Goal: Complete application form: Complete application form

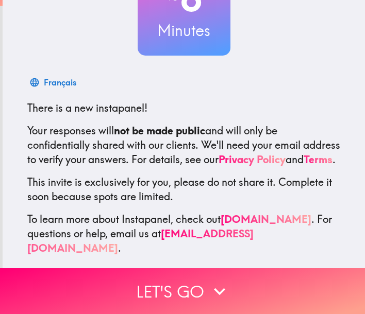
scroll to position [114, 0]
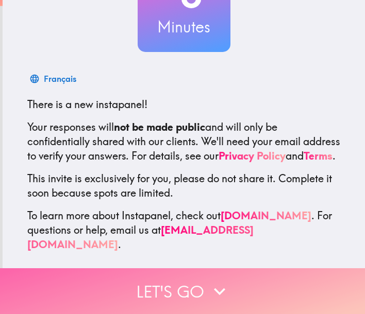
click at [199, 283] on button "Let's go" at bounding box center [182, 291] width 365 height 46
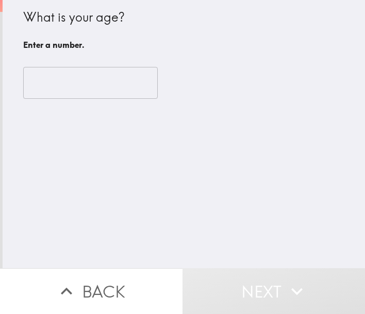
scroll to position [0, 0]
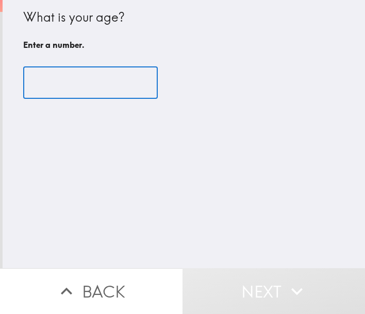
click at [56, 72] on input "number" at bounding box center [90, 83] width 134 height 32
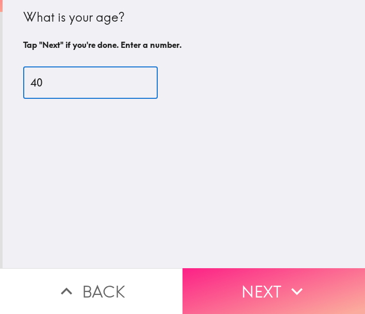
type input "40"
click at [252, 278] on button "Next" at bounding box center [273, 291] width 182 height 46
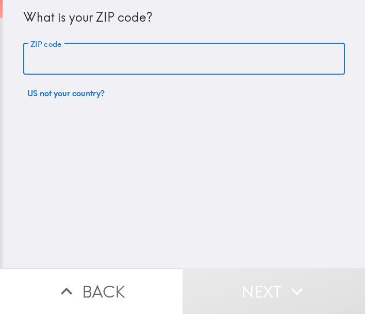
click at [67, 58] on input "ZIP code" at bounding box center [183, 59] width 321 height 32
type input "98105"
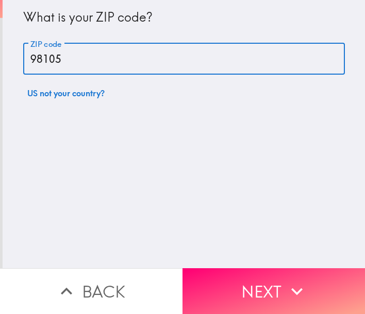
click at [88, 268] on button "Back" at bounding box center [91, 291] width 182 height 46
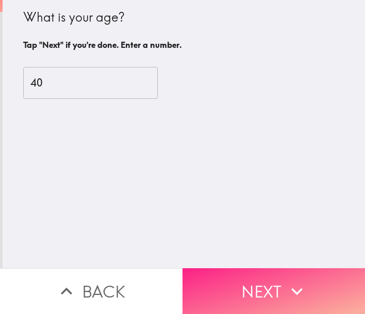
click at [252, 277] on button "Next" at bounding box center [273, 291] width 182 height 46
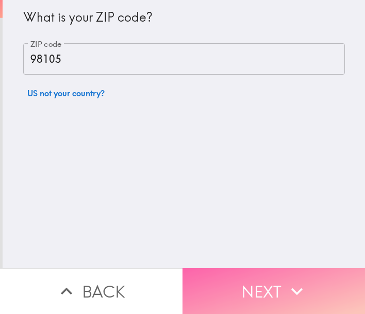
click at [277, 268] on button "Next" at bounding box center [273, 291] width 182 height 46
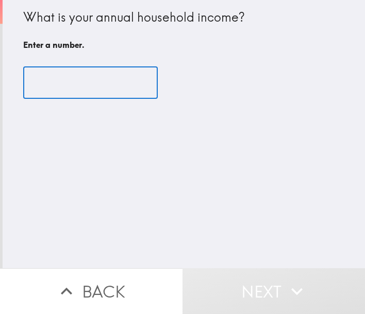
click at [48, 89] on input "number" at bounding box center [90, 83] width 134 height 32
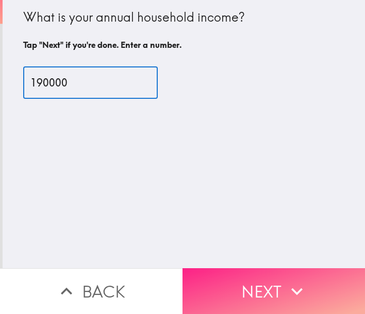
type input "190000"
click at [237, 270] on button "Next" at bounding box center [273, 291] width 182 height 46
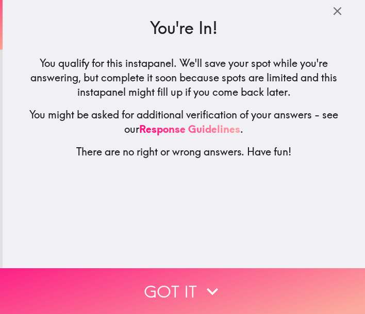
click at [225, 282] on button "Got it" at bounding box center [182, 291] width 365 height 46
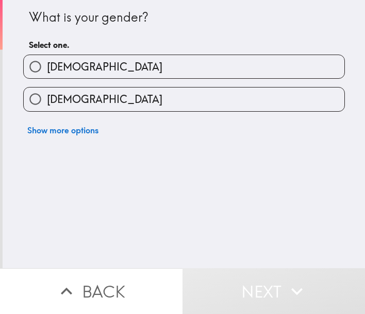
click at [96, 71] on label "[DEMOGRAPHIC_DATA]" at bounding box center [184, 66] width 320 height 23
click at [47, 71] on input "[DEMOGRAPHIC_DATA]" at bounding box center [35, 66] width 23 height 23
radio input "true"
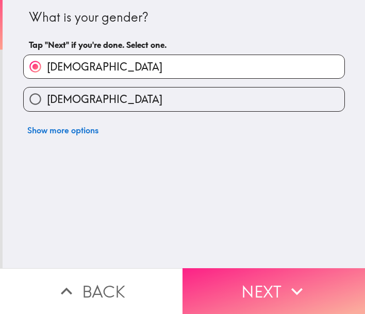
click at [275, 291] on button "Next" at bounding box center [273, 291] width 182 height 46
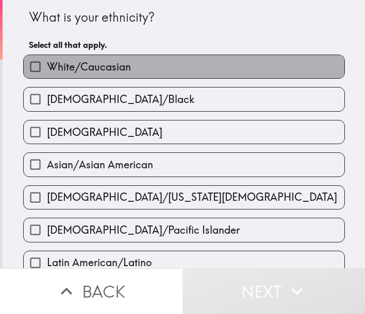
click at [81, 64] on span "White/Caucasian" at bounding box center [89, 67] width 84 height 14
click at [47, 64] on input "White/Caucasian" at bounding box center [35, 66] width 23 height 23
checkbox input "true"
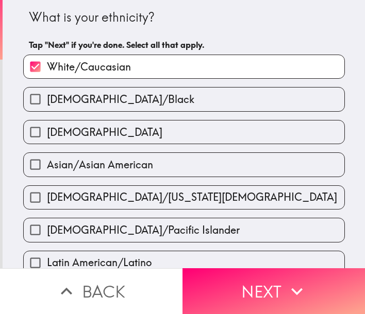
click at [96, 126] on label "[DEMOGRAPHIC_DATA]" at bounding box center [184, 132] width 320 height 23
click at [47, 126] on input "[DEMOGRAPHIC_DATA]" at bounding box center [35, 132] width 23 height 23
checkbox input "true"
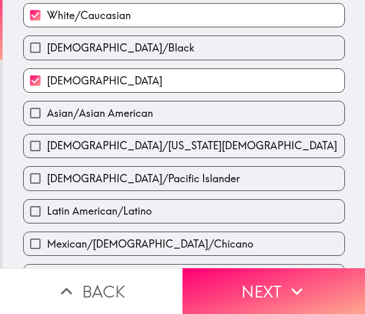
scroll to position [103, 0]
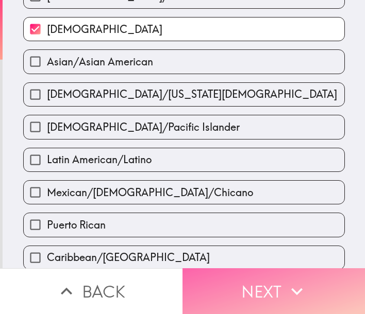
click at [252, 286] on button "Next" at bounding box center [273, 291] width 182 height 46
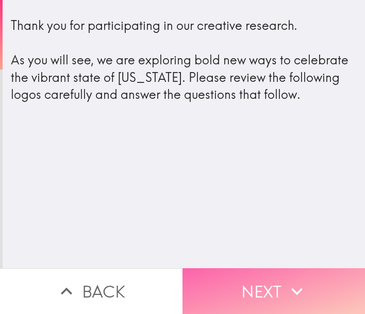
click at [278, 276] on button "Next" at bounding box center [273, 291] width 182 height 46
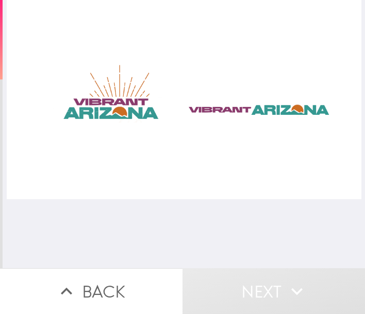
click at [121, 115] on div at bounding box center [184, 99] width 354 height 199
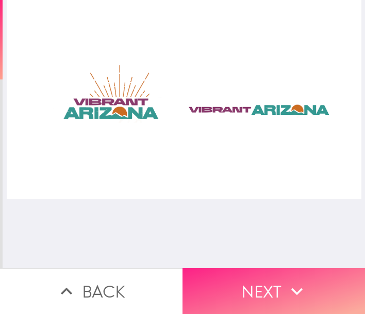
click at [281, 285] on button "Next" at bounding box center [273, 291] width 182 height 46
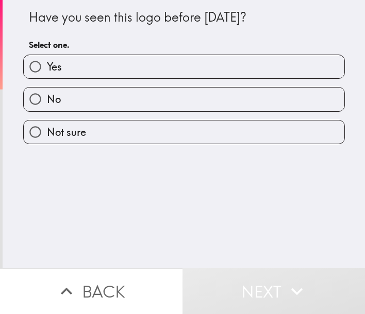
click at [33, 13] on div "Have you seen this logo before [DATE]?" at bounding box center [184, 18] width 310 height 18
click at [50, 17] on div "Have you seen this logo before [DATE]?" at bounding box center [184, 18] width 310 height 18
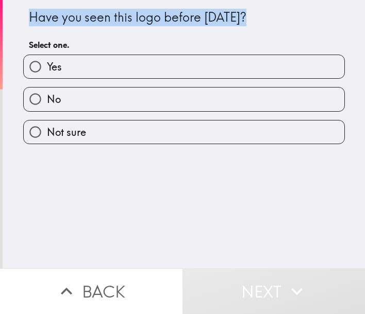
click at [50, 17] on div "Have you seen this logo before [DATE]?" at bounding box center [184, 18] width 310 height 18
click at [159, 213] on div "Have you seen this logo before [DATE]? Select one. Yes No Not sure" at bounding box center [184, 134] width 362 height 268
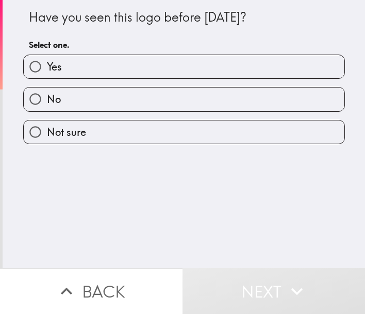
click at [62, 14] on div "Have you seen this logo before [DATE]?" at bounding box center [184, 18] width 310 height 18
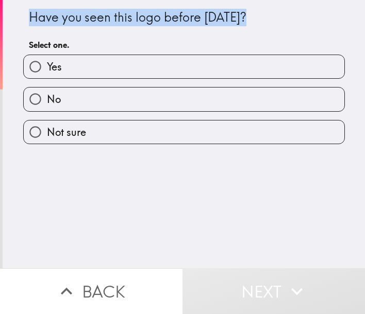
click at [62, 14] on div "Have you seen this logo before [DATE]?" at bounding box center [184, 18] width 310 height 18
click at [132, 183] on div "Have you seen this logo before [DATE]? Select one. Yes No Not sure" at bounding box center [184, 134] width 362 height 268
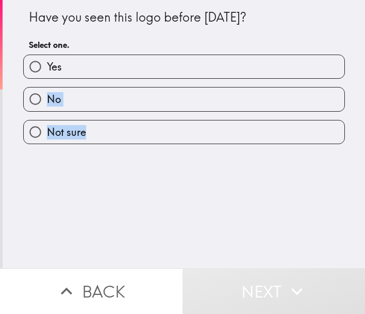
drag, startPoint x: 60, startPoint y: 63, endPoint x: 162, endPoint y: 242, distance: 205.8
click at [162, 242] on div "Have you seen this logo before [DATE]? Select one. Yes No Not sure" at bounding box center [184, 134] width 362 height 268
click at [65, 104] on label "No" at bounding box center [184, 99] width 320 height 23
click at [47, 104] on input "No" at bounding box center [35, 99] width 23 height 23
radio input "true"
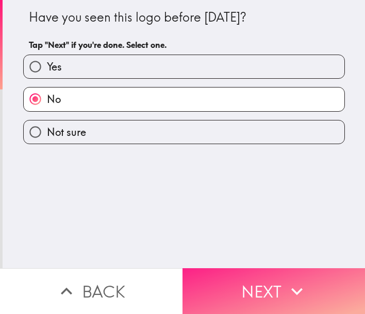
click at [256, 278] on button "Next" at bounding box center [273, 291] width 182 height 46
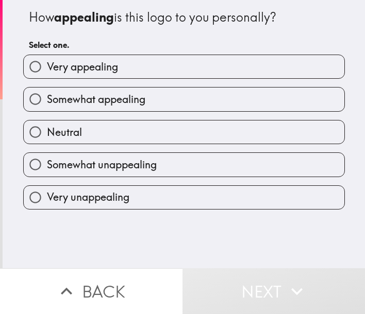
click at [86, 18] on b "appealing" at bounding box center [84, 16] width 60 height 15
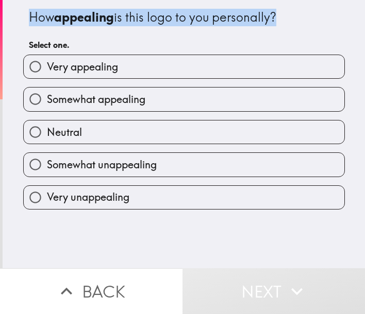
click at [86, 18] on b "appealing" at bounding box center [84, 16] width 60 height 15
click at [79, 25] on div at bounding box center [79, 25] width 0 height 0
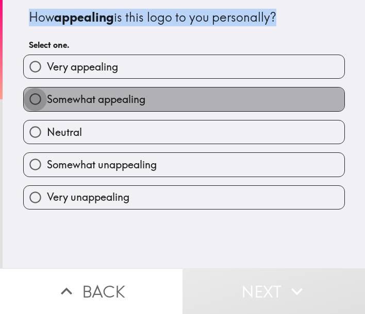
click at [24, 98] on input "Somewhat appealing" at bounding box center [35, 99] width 23 height 23
radio input "true"
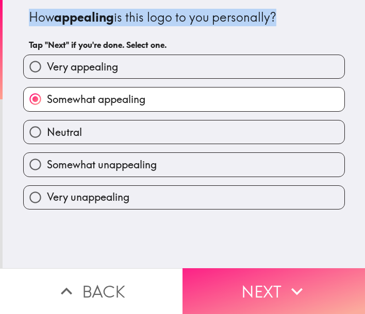
click at [233, 269] on button "Next" at bounding box center [273, 291] width 182 height 46
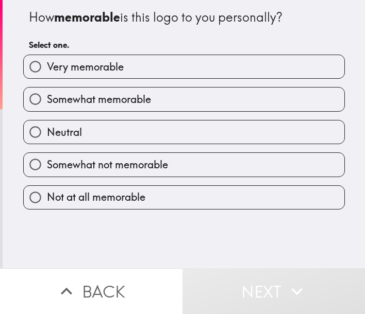
click at [222, 259] on div "How memorable is this logo to you personally? Select one. Very memorable Somewh…" at bounding box center [184, 134] width 362 height 268
click at [111, 101] on span "Somewhat memorable" at bounding box center [99, 99] width 104 height 14
click at [47, 101] on input "Somewhat memorable" at bounding box center [35, 99] width 23 height 23
radio input "true"
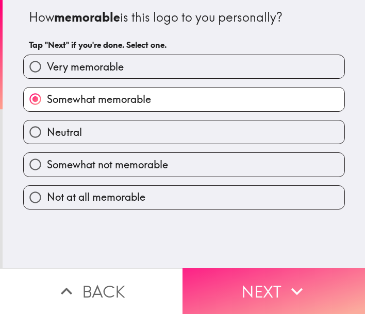
click at [246, 271] on button "Next" at bounding box center [273, 291] width 182 height 46
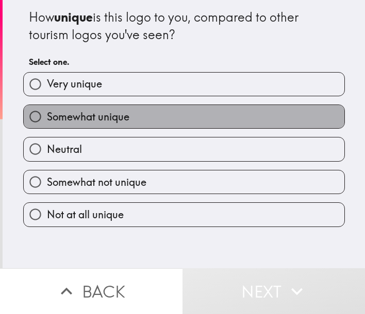
click at [148, 111] on label "Somewhat unique" at bounding box center [184, 116] width 320 height 23
click at [47, 111] on input "Somewhat unique" at bounding box center [35, 116] width 23 height 23
radio input "true"
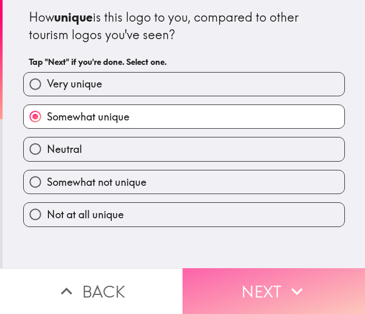
click at [266, 288] on button "Next" at bounding box center [273, 291] width 182 height 46
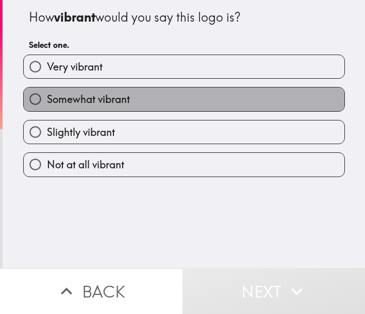
click at [144, 98] on label "Somewhat vibrant" at bounding box center [184, 99] width 320 height 23
click at [47, 98] on input "Somewhat vibrant" at bounding box center [35, 99] width 23 height 23
radio input "true"
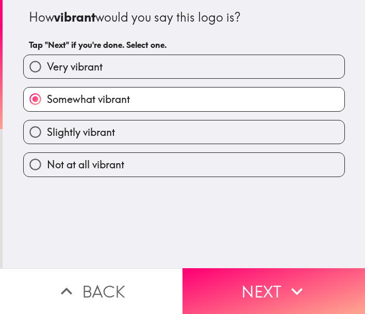
click at [61, 18] on b "vibrant" at bounding box center [74, 16] width 41 height 15
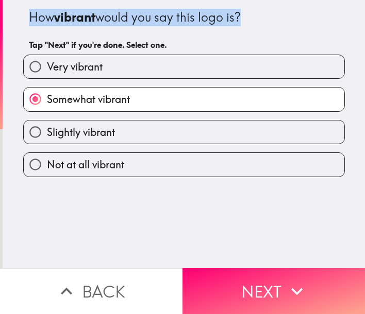
click at [61, 18] on b "vibrant" at bounding box center [74, 16] width 41 height 15
click at [55, 25] on div at bounding box center [55, 25] width 0 height 0
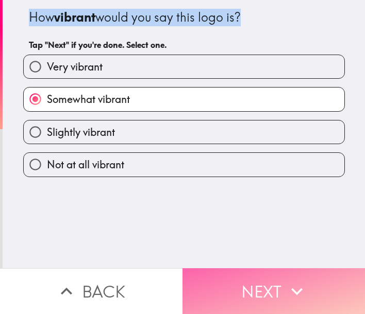
click at [258, 269] on button "Next" at bounding box center [273, 291] width 182 height 46
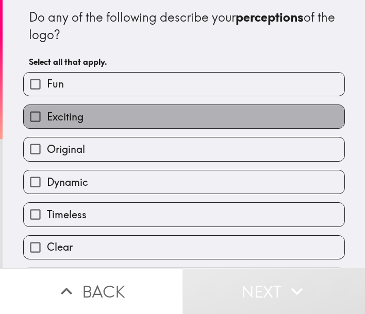
click at [86, 121] on label "Exciting" at bounding box center [184, 116] width 320 height 23
click at [47, 121] on input "Exciting" at bounding box center [35, 116] width 23 height 23
checkbox input "true"
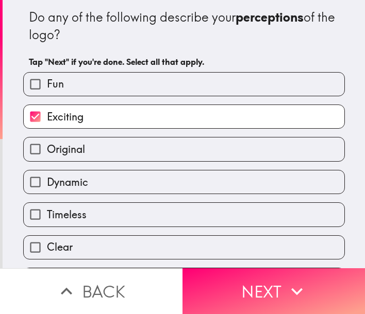
click at [89, 150] on label "Original" at bounding box center [184, 149] width 320 height 23
click at [47, 150] on input "Original" at bounding box center [35, 149] width 23 height 23
checkbox input "true"
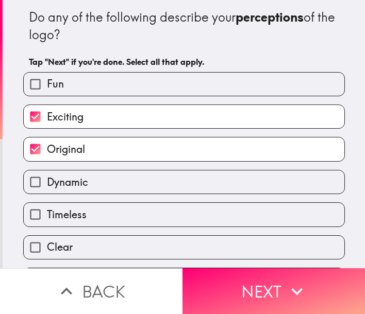
click at [84, 244] on label "Clear" at bounding box center [184, 247] width 320 height 23
click at [47, 244] on input "Clear" at bounding box center [35, 247] width 23 height 23
checkbox input "true"
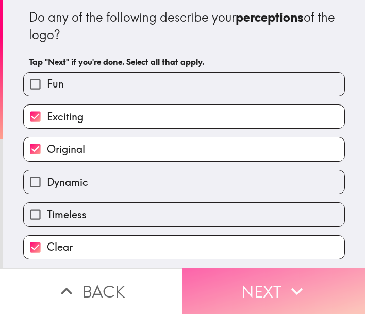
click at [227, 272] on button "Next" at bounding box center [273, 291] width 182 height 46
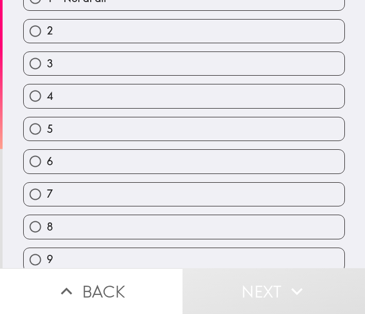
scroll to position [147, 0]
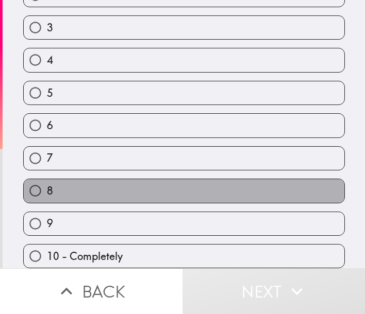
click at [56, 185] on label "8" at bounding box center [184, 190] width 320 height 23
click at [47, 185] on input "8" at bounding box center [35, 190] width 23 height 23
radio input "true"
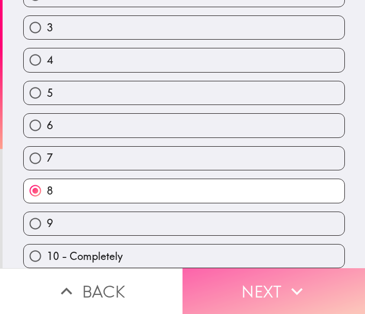
click at [235, 276] on button "Next" at bounding box center [273, 291] width 182 height 46
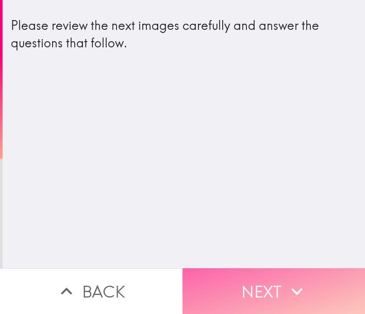
click at [227, 270] on button "Next" at bounding box center [273, 291] width 182 height 46
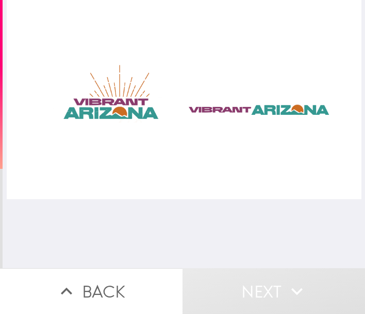
click at [118, 110] on div at bounding box center [184, 99] width 354 height 199
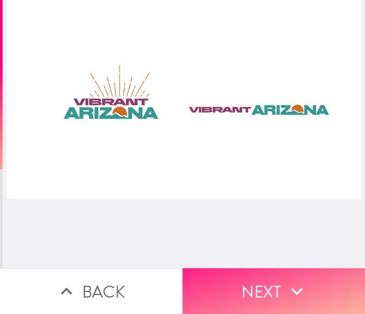
click at [260, 289] on button "Next" at bounding box center [273, 291] width 182 height 46
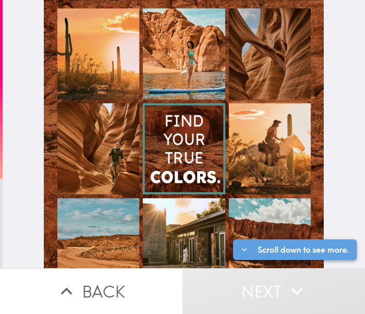
click at [298, 244] on button "Scroll down to see more." at bounding box center [295, 250] width 124 height 21
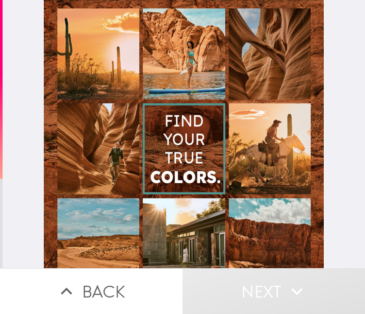
drag, startPoint x: 222, startPoint y: 197, endPoint x: 18, endPoint y: 83, distance: 233.4
click at [18, 83] on div at bounding box center [184, 134] width 362 height 268
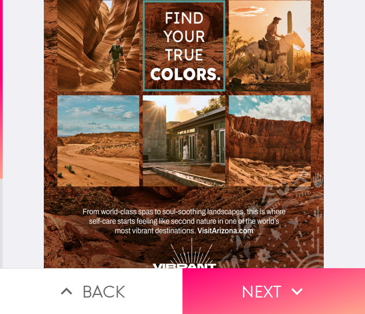
scroll to position [141, 0]
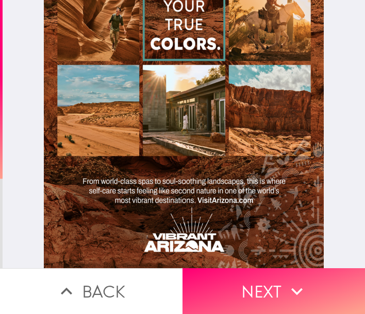
click at [329, 162] on div at bounding box center [184, 134] width 362 height 268
click at [326, 186] on div at bounding box center [184, 134] width 362 height 268
click at [322, 201] on div at bounding box center [184, 134] width 362 height 268
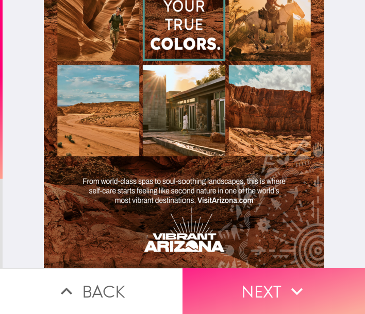
click at [293, 280] on icon "button" at bounding box center [296, 291] width 23 height 23
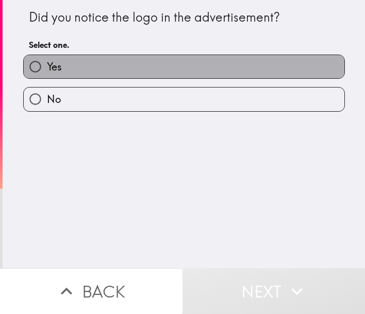
click at [66, 63] on label "Yes" at bounding box center [184, 66] width 320 height 23
click at [47, 63] on input "Yes" at bounding box center [35, 66] width 23 height 23
radio input "true"
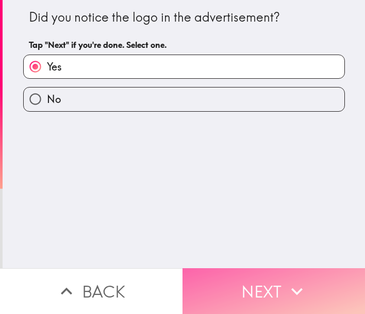
click at [245, 275] on button "Next" at bounding box center [273, 291] width 182 height 46
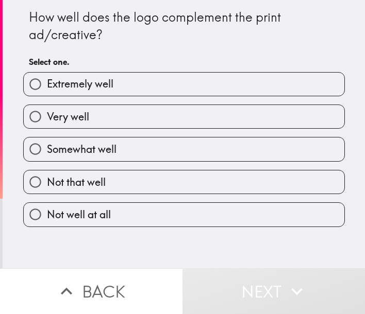
click at [57, 119] on span "Very well" at bounding box center [68, 117] width 42 height 14
click at [47, 119] on input "Very well" at bounding box center [35, 116] width 23 height 23
radio input "true"
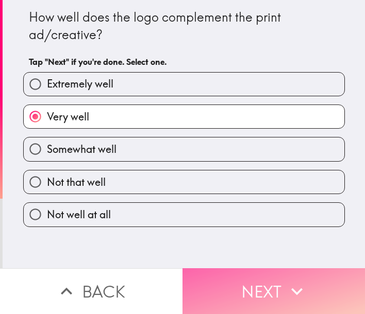
click at [235, 274] on button "Next" at bounding box center [273, 291] width 182 height 46
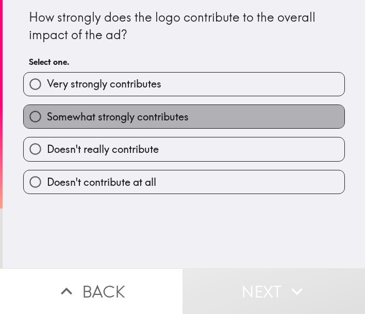
click at [65, 115] on span "Somewhat strongly contributes" at bounding box center [118, 117] width 142 height 14
click at [47, 115] on input "Somewhat strongly contributes" at bounding box center [35, 116] width 23 height 23
radio input "true"
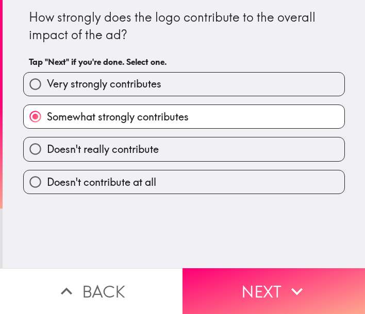
click at [43, 245] on div "How strongly does the logo contribute to the overall impact of the ad? Tap "Nex…" at bounding box center [184, 134] width 362 height 268
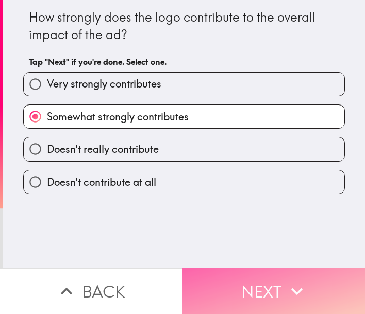
click at [296, 280] on icon "button" at bounding box center [296, 291] width 23 height 23
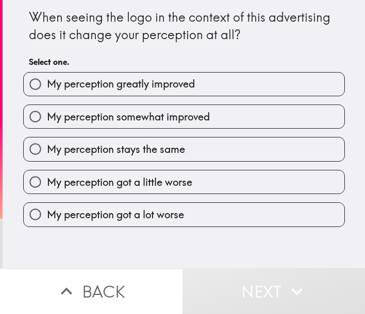
click at [174, 119] on span "My perception somewhat improved" at bounding box center [128, 117] width 163 height 14
click at [47, 119] on input "My perception somewhat improved" at bounding box center [35, 116] width 23 height 23
radio input "true"
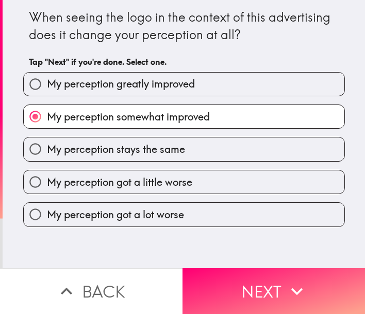
click at [106, 152] on span "My perception stays the same" at bounding box center [116, 149] width 138 height 14
click at [47, 152] on input "My perception stays the same" at bounding box center [35, 149] width 23 height 23
radio input "true"
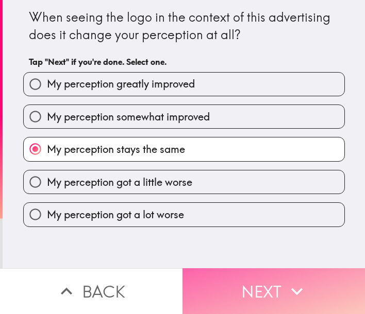
click at [232, 271] on button "Next" at bounding box center [273, 291] width 182 height 46
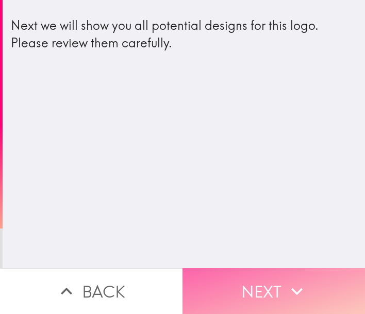
click at [263, 284] on button "Next" at bounding box center [273, 291] width 182 height 46
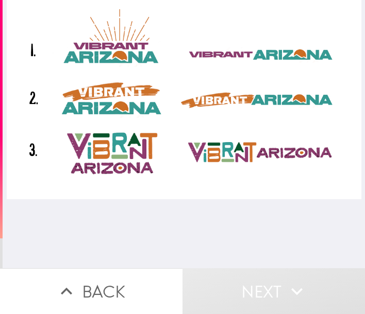
click at [245, 227] on div at bounding box center [184, 134] width 362 height 268
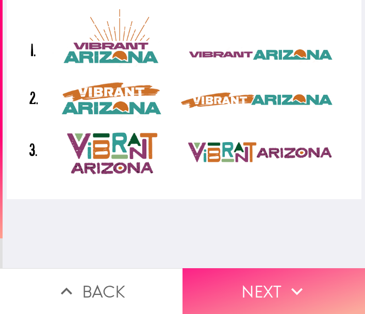
click at [258, 284] on button "Next" at bounding box center [273, 291] width 182 height 46
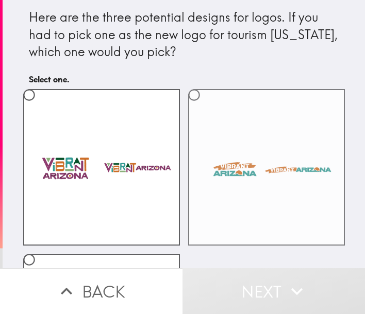
click at [194, 105] on input "radio" at bounding box center [193, 94] width 23 height 23
radio input "true"
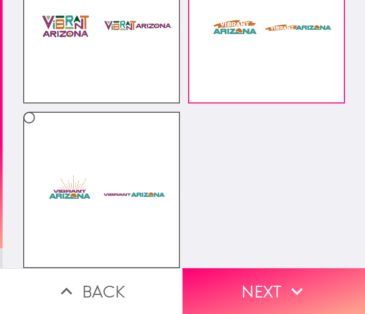
scroll to position [47, 0]
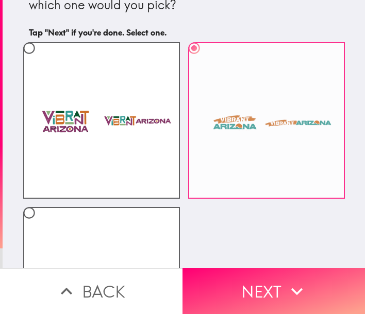
drag, startPoint x: 224, startPoint y: 131, endPoint x: 197, endPoint y: 162, distance: 40.9
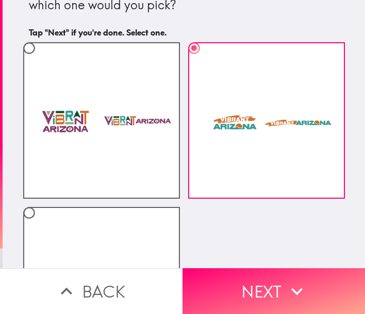
drag, startPoint x: 197, startPoint y: 162, endPoint x: 194, endPoint y: 25, distance: 137.1
click at [194, 25] on div "Here are the three potential designs for logos. If you had to pick one as the n…" at bounding box center [184, 1] width 310 height 81
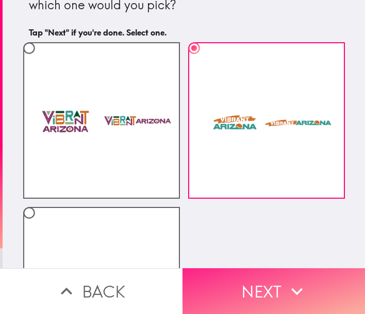
click at [224, 281] on button "Next" at bounding box center [273, 291] width 182 height 46
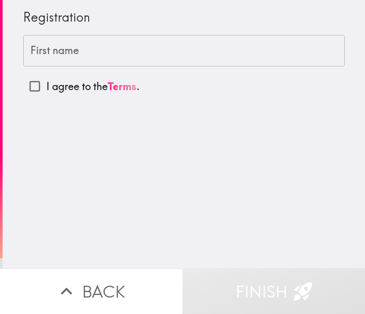
click at [60, 46] on input "First name" at bounding box center [183, 51] width 321 height 32
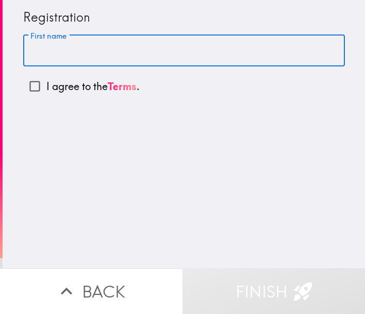
type input "[PERSON_NAME]"
click at [57, 92] on p "I agree to the Terms ." at bounding box center [92, 86] width 93 height 14
click at [46, 92] on input "I agree to the Terms ." at bounding box center [34, 86] width 23 height 23
checkbox input "true"
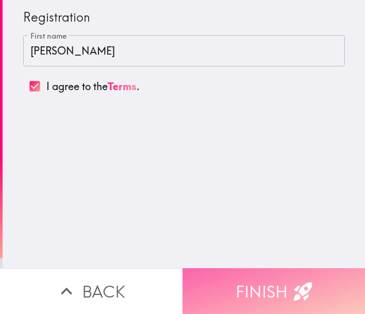
click at [244, 275] on button "Finish" at bounding box center [273, 291] width 182 height 46
